Goal: Task Accomplishment & Management: Complete application form

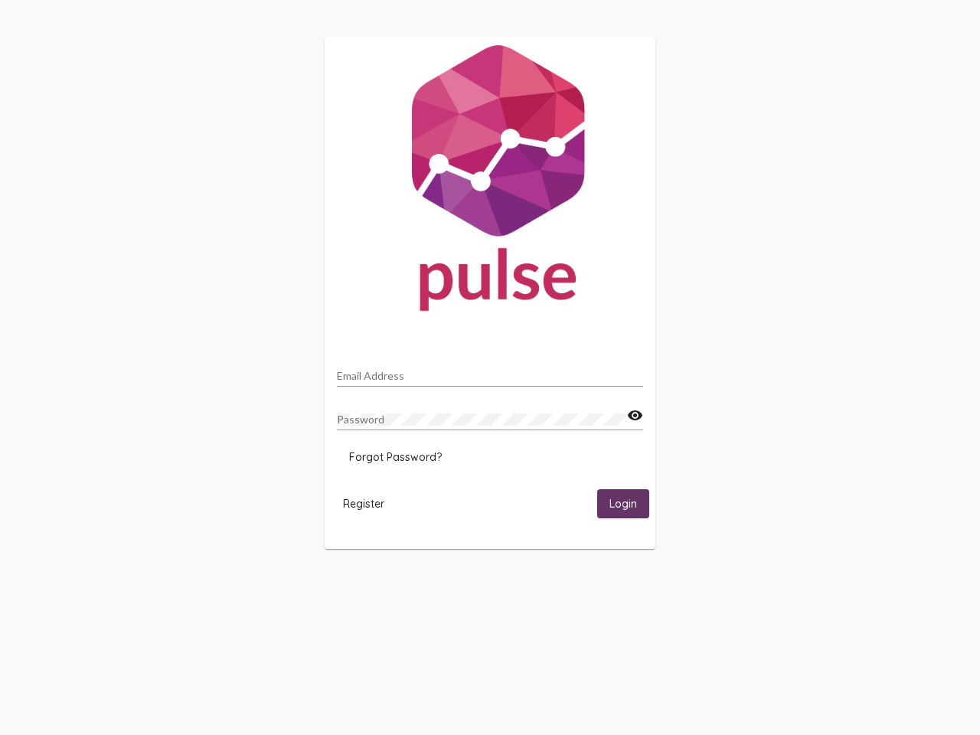
click at [490, 371] on input "Email Address" at bounding box center [490, 376] width 306 height 12
click at [634, 416] on mat-icon "visibility" at bounding box center [635, 415] width 16 height 18
click at [395, 457] on span "Forgot Password?" at bounding box center [395, 457] width 93 height 14
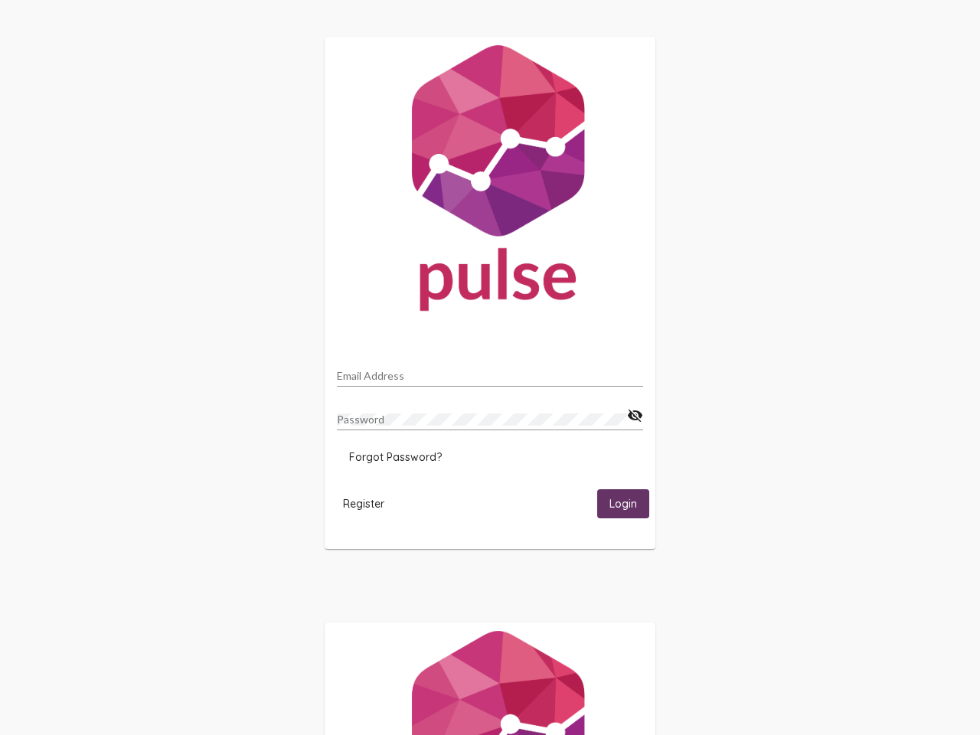
click at [364, 503] on span "Register" at bounding box center [363, 504] width 41 height 14
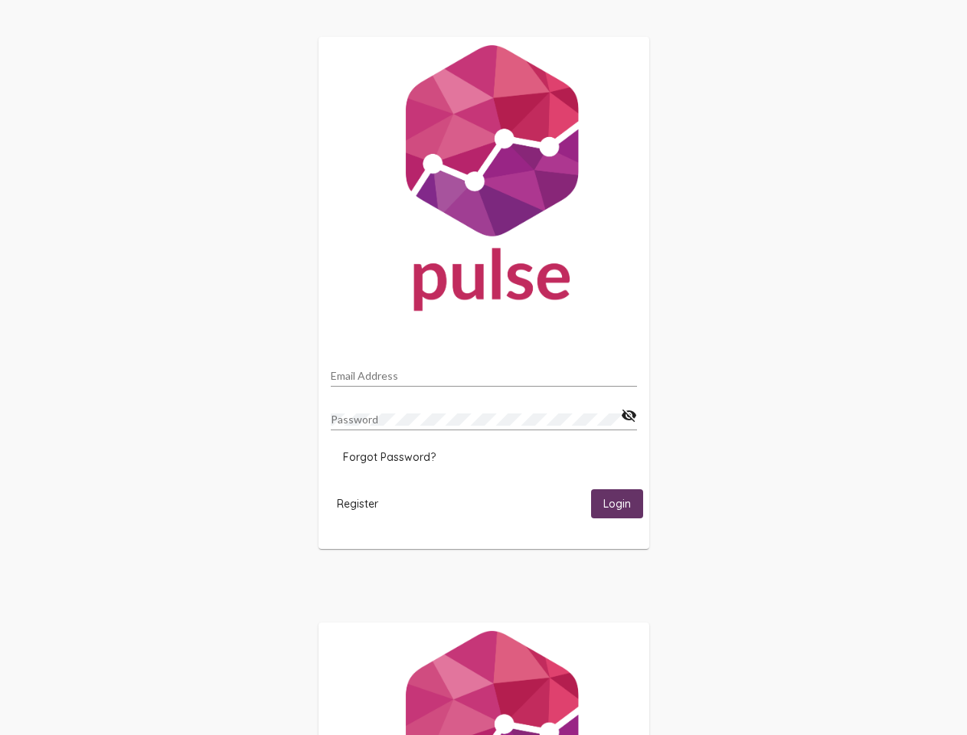
click at [623, 503] on span "Login" at bounding box center [617, 504] width 28 height 14
